Goal: Task Accomplishment & Management: Manage account settings

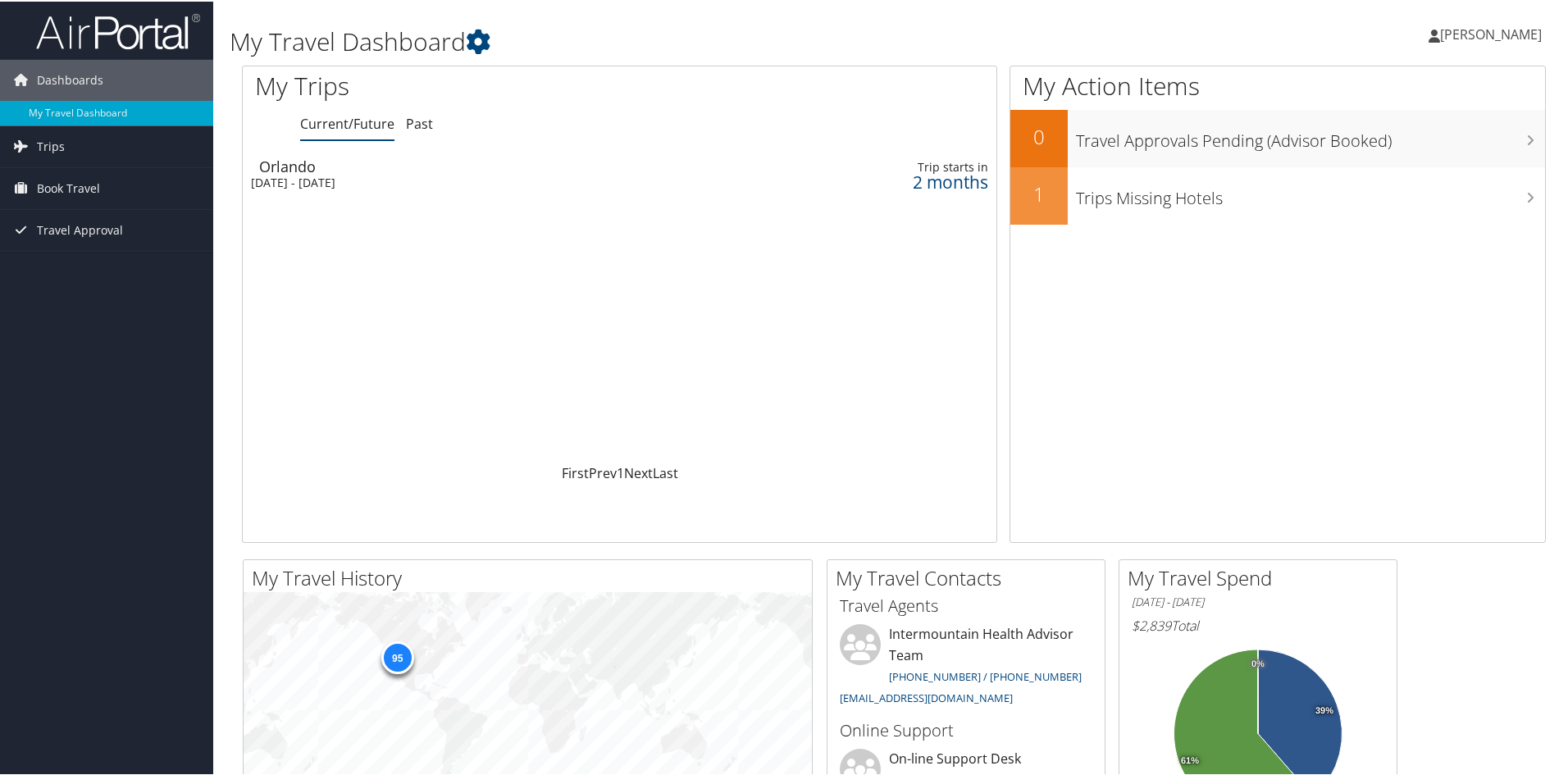
click at [1446, 36] on span "[PERSON_NAME]" at bounding box center [1491, 33] width 102 height 18
click at [1381, 85] on link "My Settings" at bounding box center [1447, 89] width 183 height 28
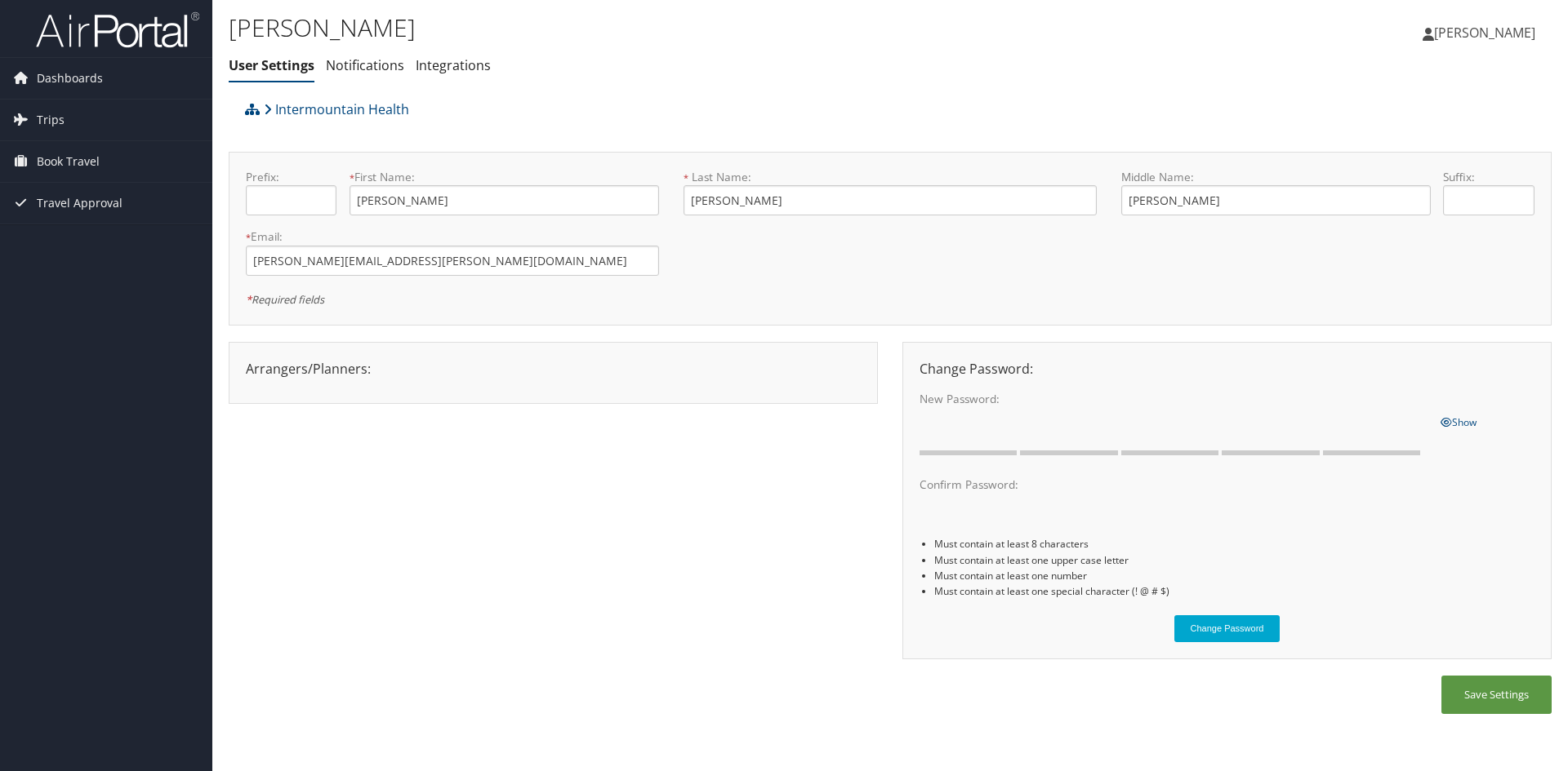
click at [341, 363] on div "Arrangers/Planners: Edit Arrangers & Planners [PERSON_NAME] [PERSON_NAME] [PERS…" at bounding box center [553, 369] width 639 height 20
